Goal: Learn about a topic: Learn about a topic

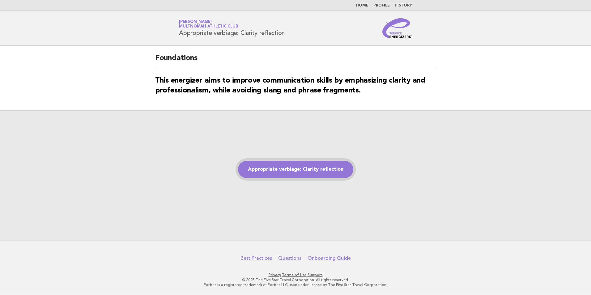
click at [318, 176] on link "Appropriate verbiage: Clarity reflection" at bounding box center [295, 169] width 115 height 17
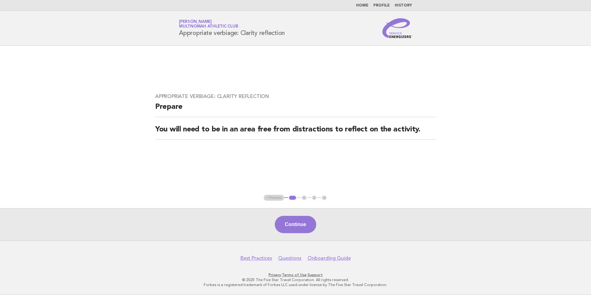
click at [293, 215] on div "Continue" at bounding box center [295, 224] width 591 height 32
click at [292, 219] on button "Continue" at bounding box center [295, 224] width 41 height 17
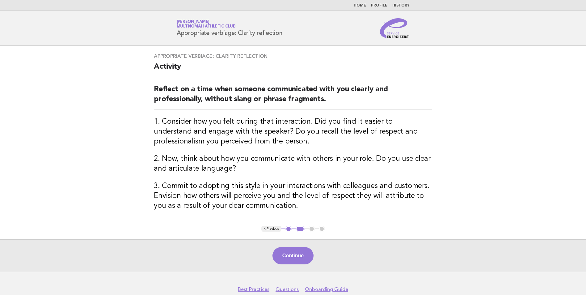
click at [285, 249] on button "Continue" at bounding box center [292, 255] width 41 height 17
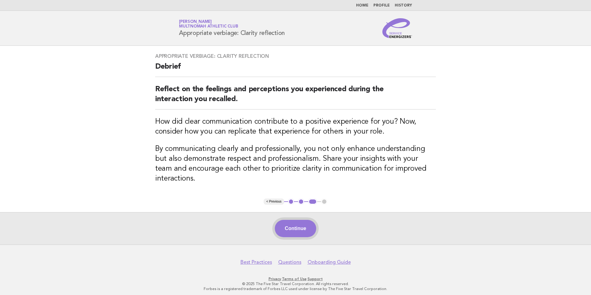
click at [295, 222] on button "Continue" at bounding box center [295, 228] width 41 height 17
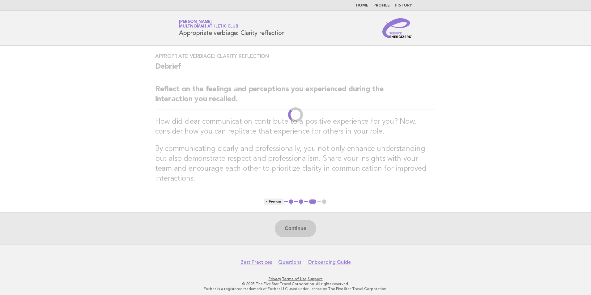
click at [295, 222] on div "Continue" at bounding box center [295, 228] width 591 height 32
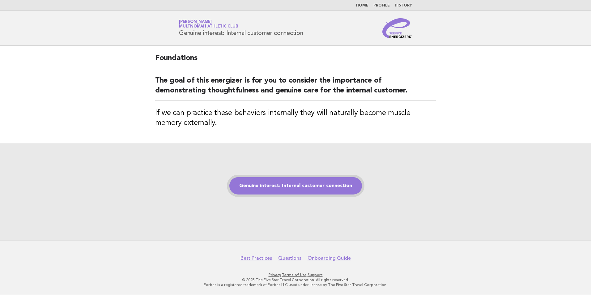
click at [334, 183] on link "Genuine interest: Internal customer connection" at bounding box center [295, 185] width 133 height 17
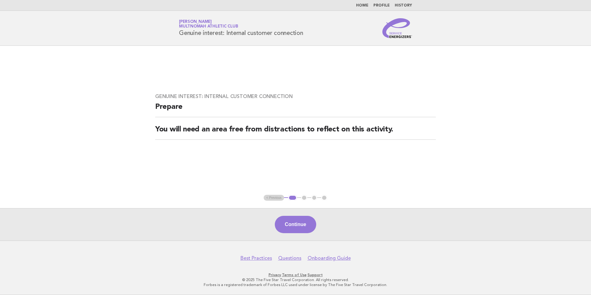
click at [303, 209] on main "Genuine interest: Internal customer connection Prepare You will need an area fr…" at bounding box center [295, 143] width 591 height 195
click at [297, 224] on button "Continue" at bounding box center [295, 224] width 41 height 17
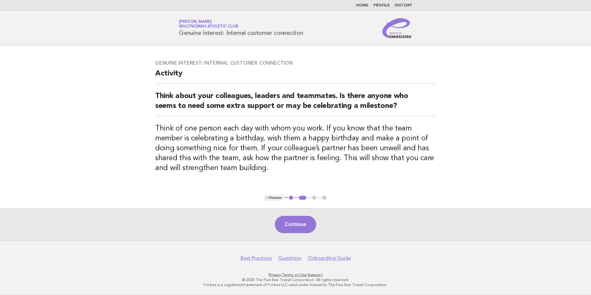
click at [297, 226] on button "Continue" at bounding box center [295, 224] width 41 height 17
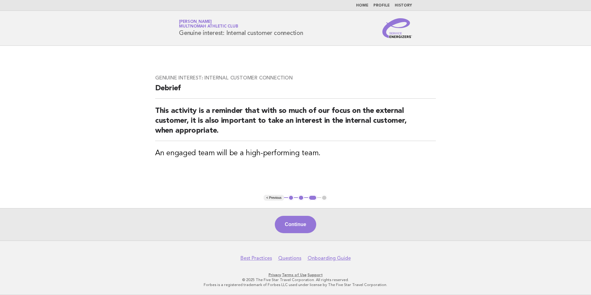
click at [297, 224] on button "Continue" at bounding box center [295, 224] width 41 height 17
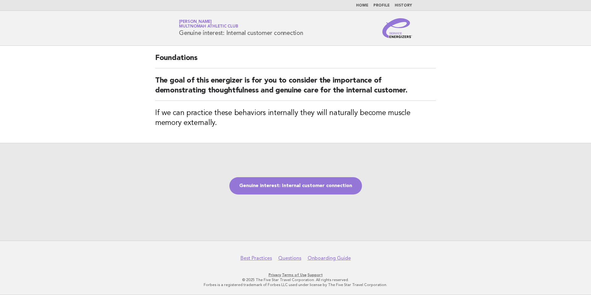
click at [334, 204] on div "Genuine interest: Internal customer connection" at bounding box center [295, 192] width 591 height 98
click at [335, 187] on link "Genuine interest: Internal customer connection" at bounding box center [295, 185] width 133 height 17
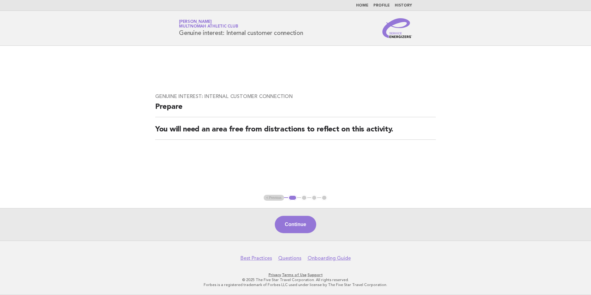
click at [305, 224] on button "Continue" at bounding box center [295, 224] width 41 height 17
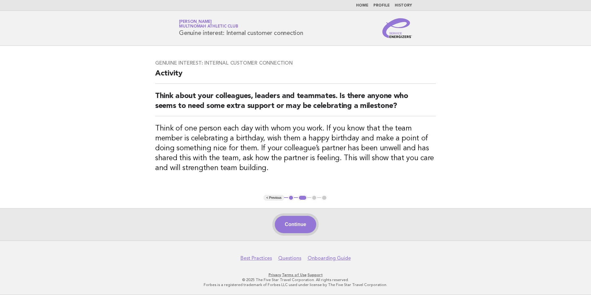
click at [303, 222] on button "Continue" at bounding box center [295, 224] width 41 height 17
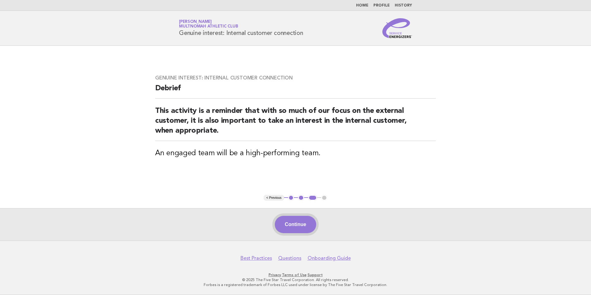
click at [296, 230] on button "Continue" at bounding box center [295, 224] width 41 height 17
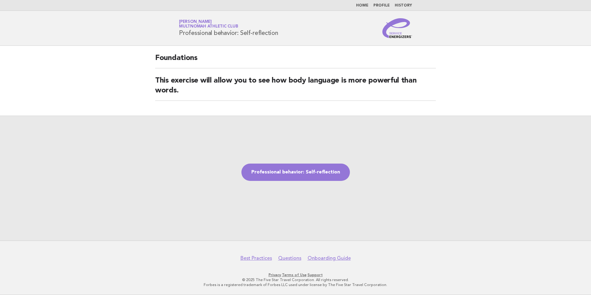
click at [317, 163] on div "Professional behavior: Self-reflection" at bounding box center [295, 178] width 591 height 125
click at [314, 174] on link "Professional behavior: Self-reflection" at bounding box center [295, 171] width 108 height 17
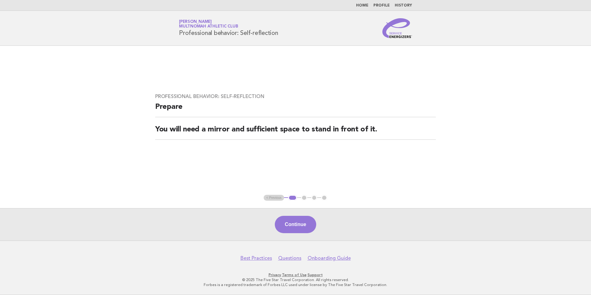
click at [238, 40] on header "Service Energizers Siena Wheeler Multnomah Athletic Club Professional behavior:…" at bounding box center [295, 28] width 591 height 35
click at [288, 228] on button "Continue" at bounding box center [295, 224] width 41 height 17
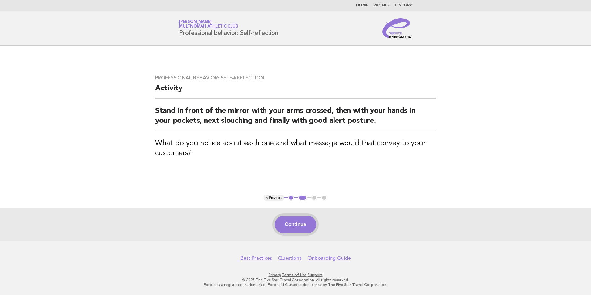
click at [286, 224] on button "Continue" at bounding box center [295, 224] width 41 height 17
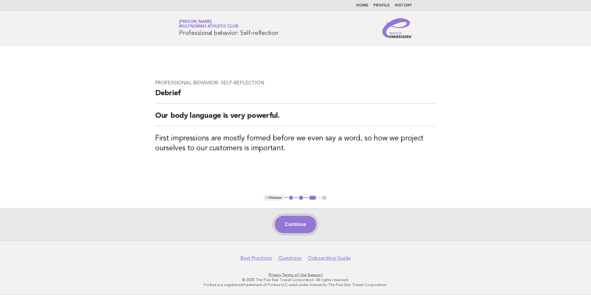
click at [281, 227] on button "Continue" at bounding box center [295, 224] width 41 height 17
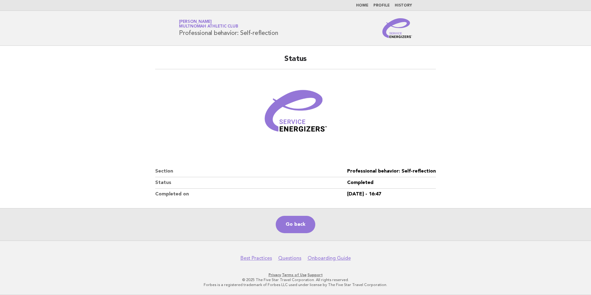
click at [269, 230] on div "Go back" at bounding box center [295, 224] width 591 height 32
